Goal: Task Accomplishment & Management: Manage account settings

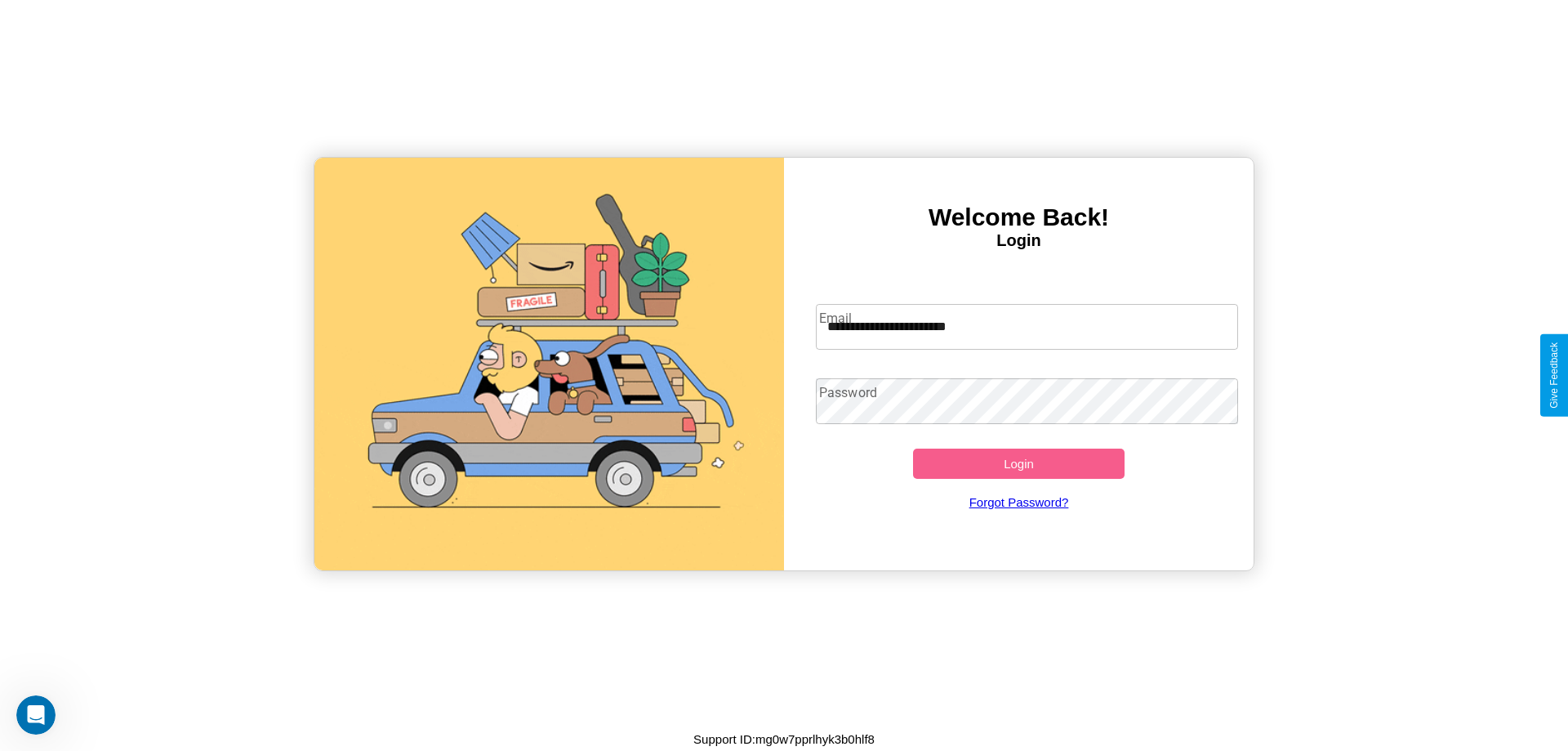
type input "**********"
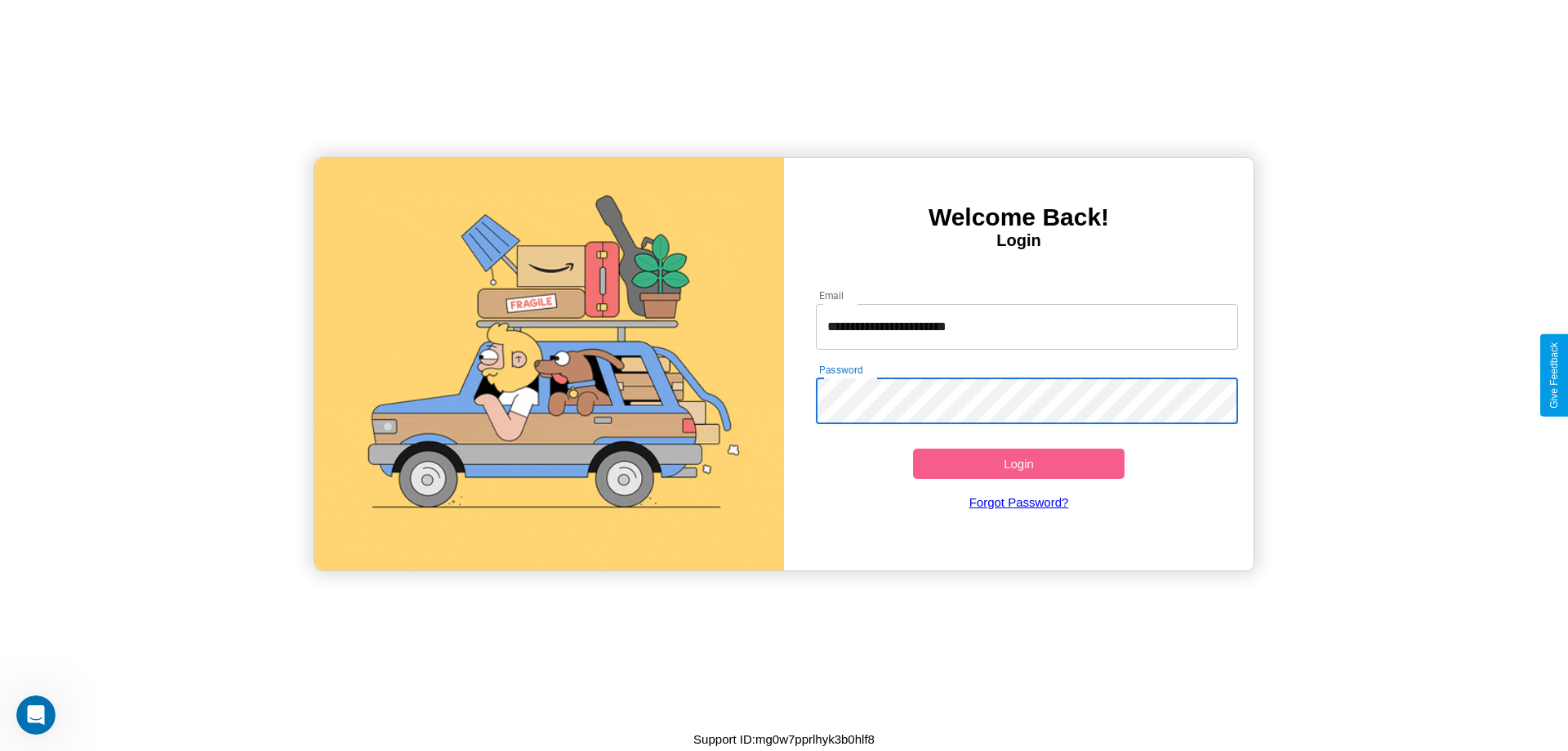
click at [1018, 463] on button "Login" at bounding box center [1018, 463] width 211 height 30
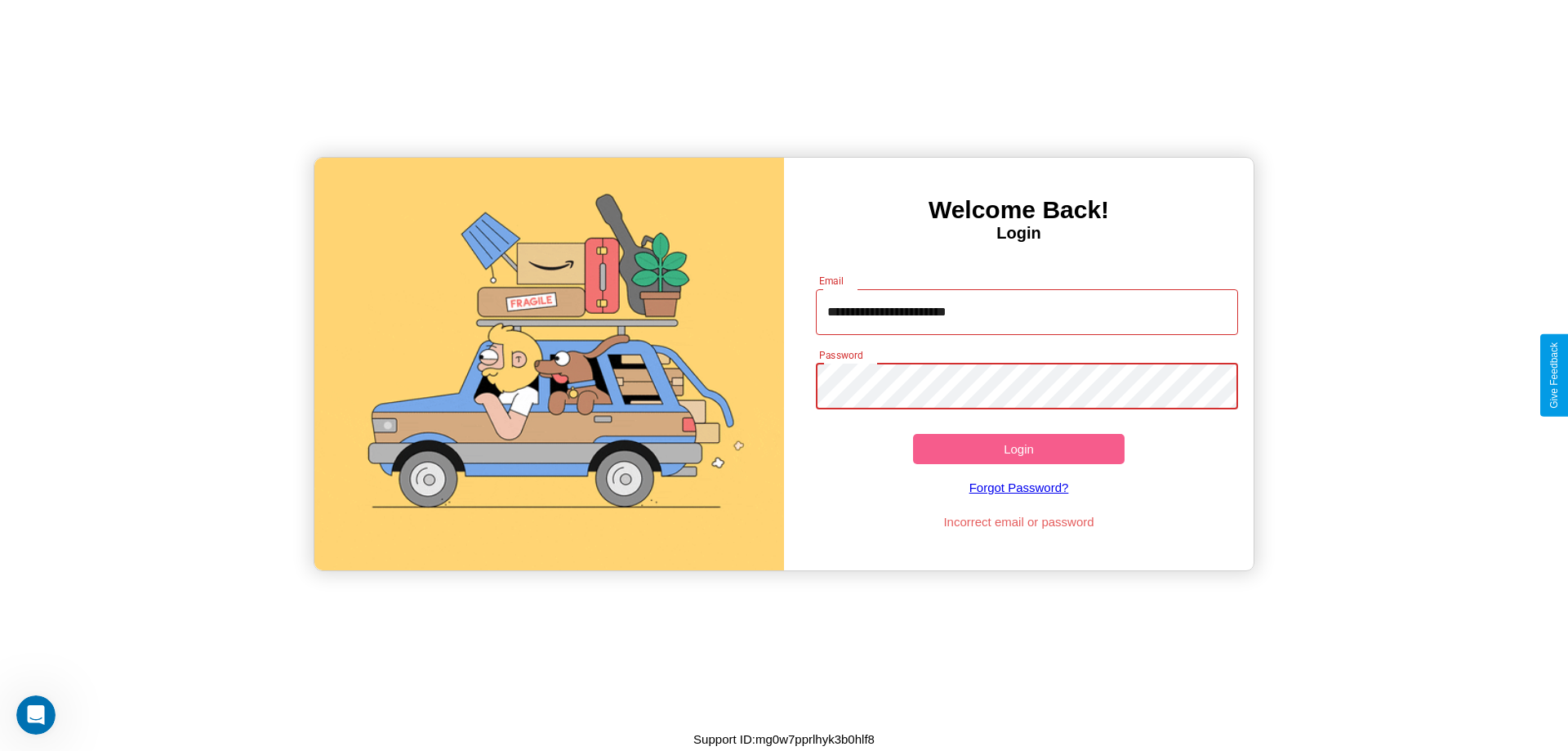
click at [1018, 448] on button "Login" at bounding box center [1018, 449] width 211 height 30
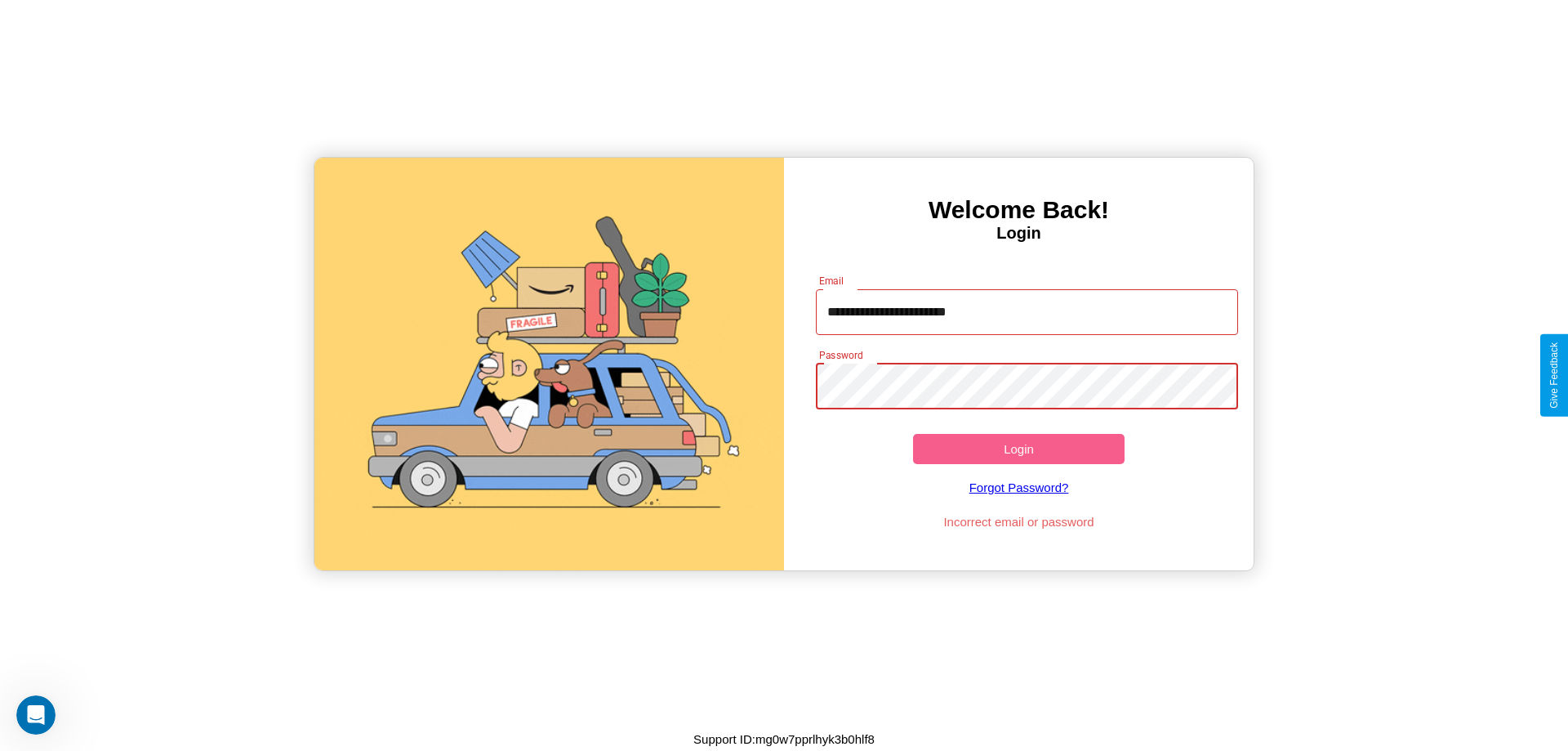
click at [1018, 448] on button "Login" at bounding box center [1018, 449] width 211 height 30
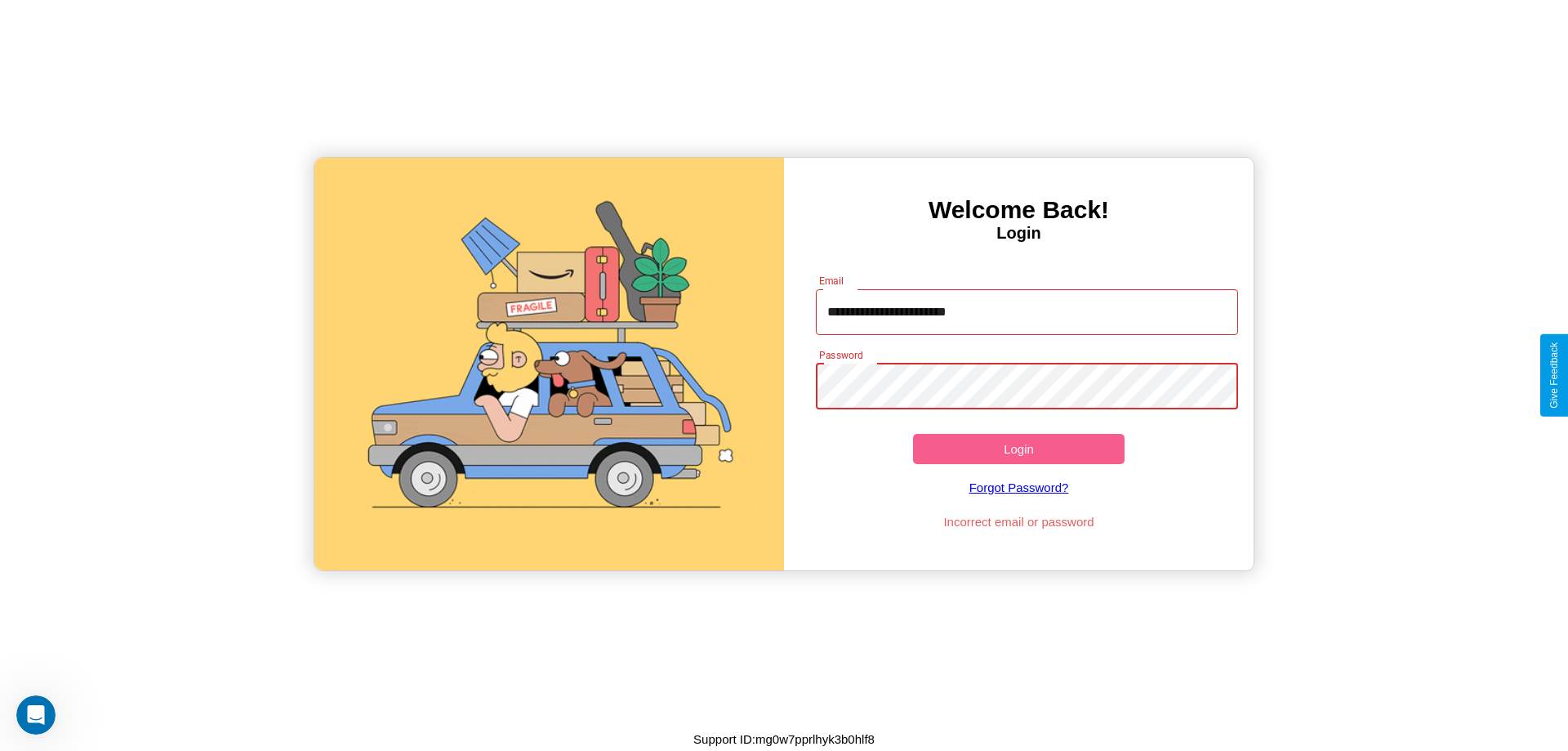
click at [1018, 448] on button "Login" at bounding box center [1018, 449] width 211 height 30
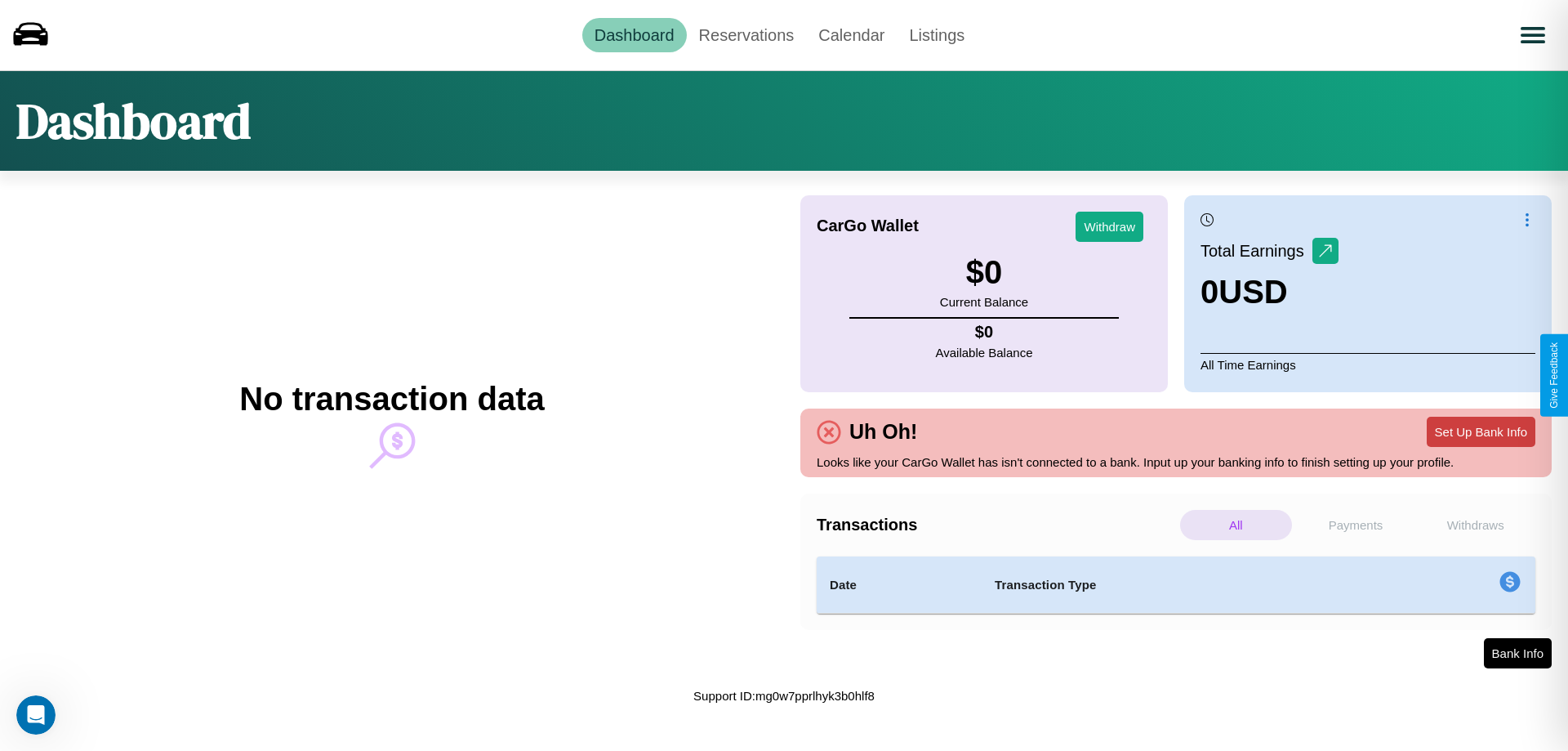
click at [1481, 431] on button "Set Up Bank Info" at bounding box center [1481, 431] width 108 height 30
